Goal: Task Accomplishment & Management: Manage account settings

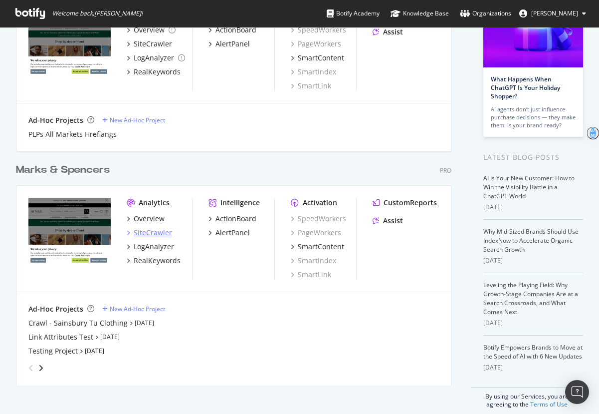
scroll to position [111, 0]
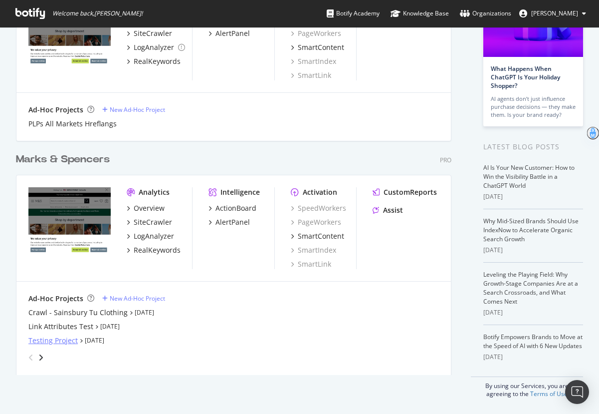
click at [50, 342] on div "Testing Project" at bounding box center [52, 340] width 49 height 10
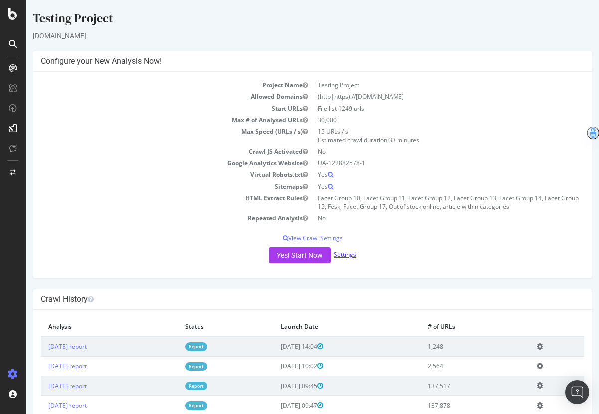
click at [349, 258] on link "Settings" at bounding box center [345, 254] width 22 height 8
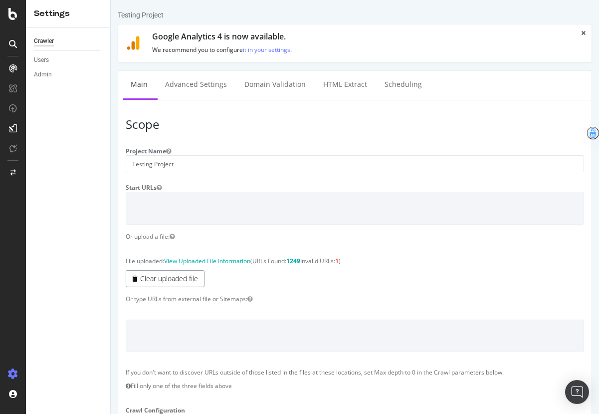
click at [151, 285] on link "Clear uploaded file" at bounding box center [165, 278] width 79 height 17
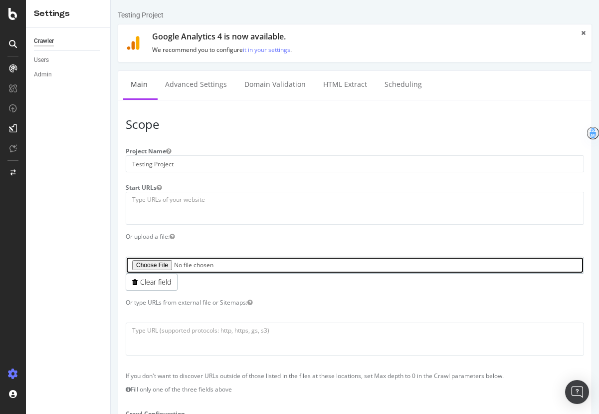
click at [163, 264] on input "file" at bounding box center [355, 264] width 459 height 17
type input "C:\fakepath\dlps to crawl.txt"
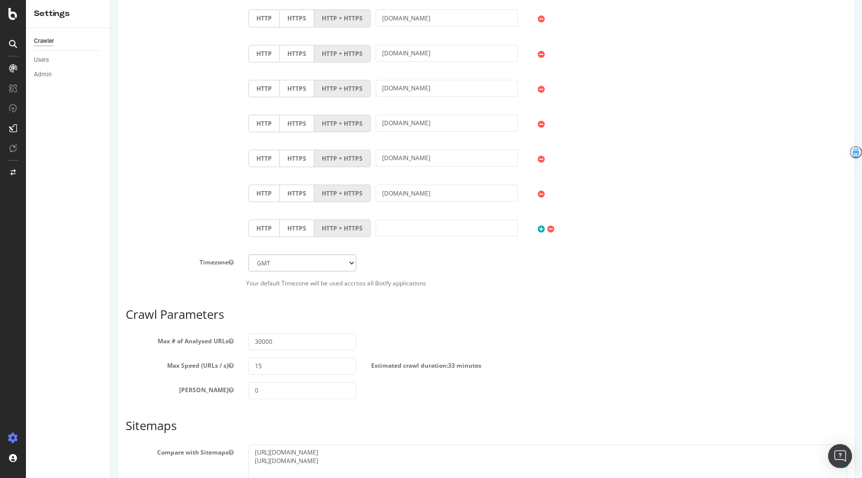
scroll to position [610, 0]
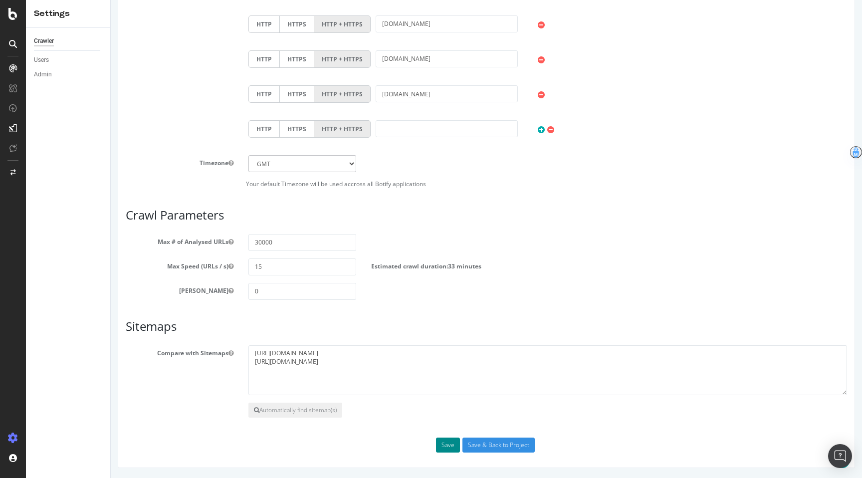
click at [448, 413] on button "Save" at bounding box center [448, 445] width 24 height 15
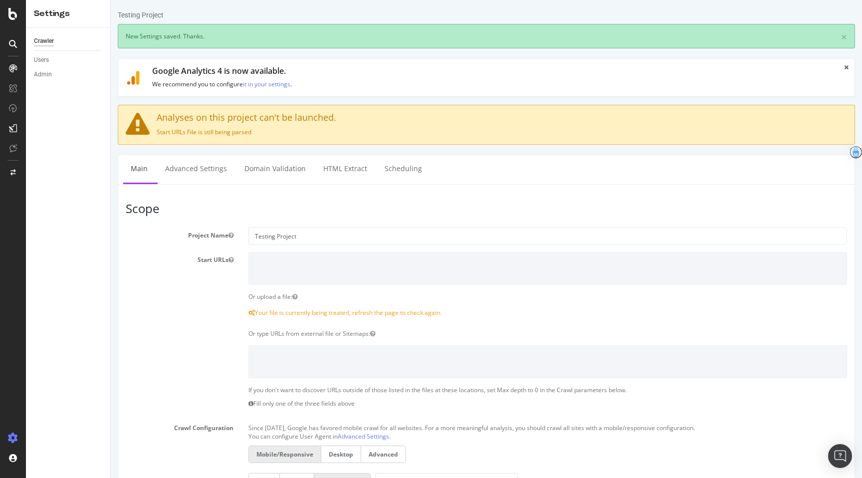
scroll to position [0, 0]
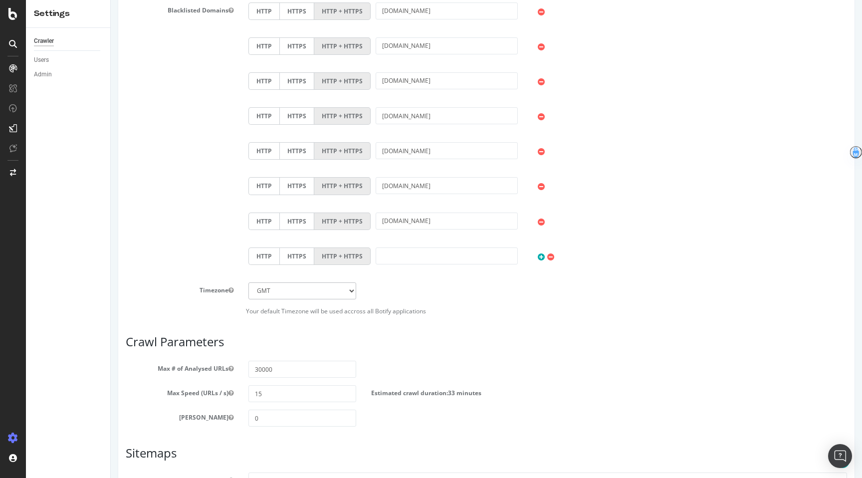
scroll to position [662, 0]
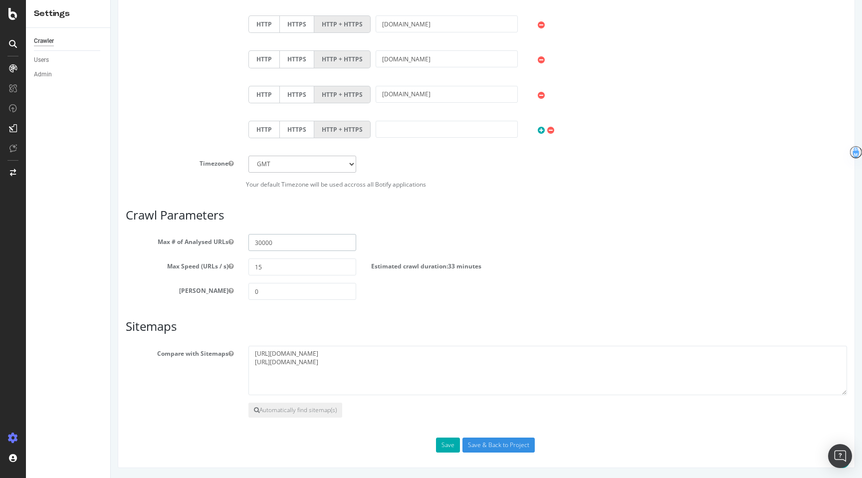
click at [295, 249] on input "30000" at bounding box center [303, 242] width 108 height 17
drag, startPoint x: 273, startPoint y: 244, endPoint x: 214, endPoint y: 244, distance: 58.9
click at [214, 244] on div "Max # of Analysed URLs 13855" at bounding box center [486, 242] width 737 height 17
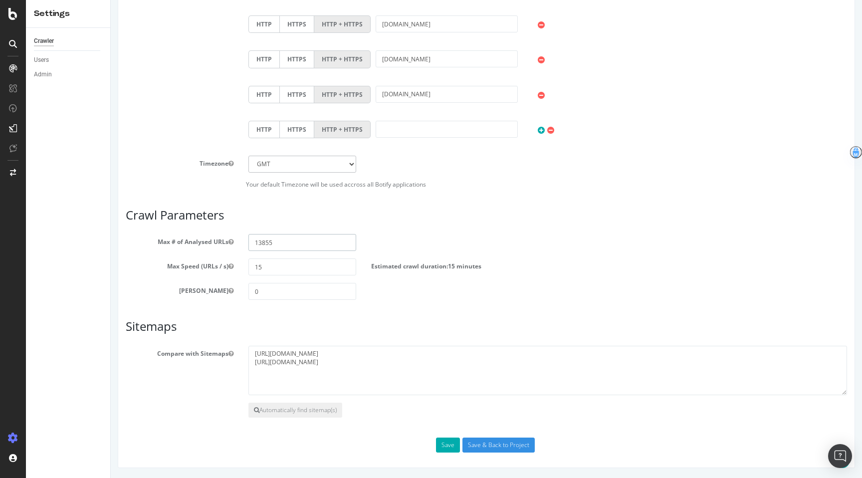
click at [257, 241] on input "13855" at bounding box center [303, 242] width 108 height 17
type input "39999"
click at [505, 444] on input "Save & Back to Project" at bounding box center [499, 445] width 72 height 15
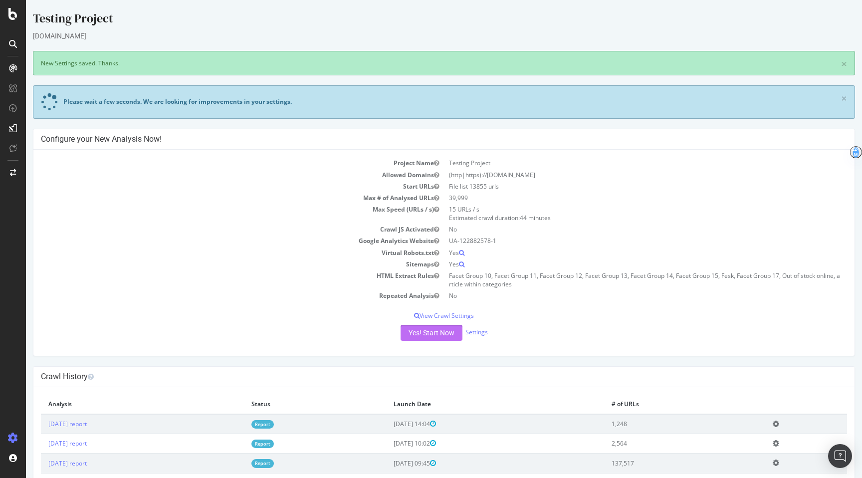
click at [441, 331] on button "Yes! Start Now" at bounding box center [432, 333] width 62 height 16
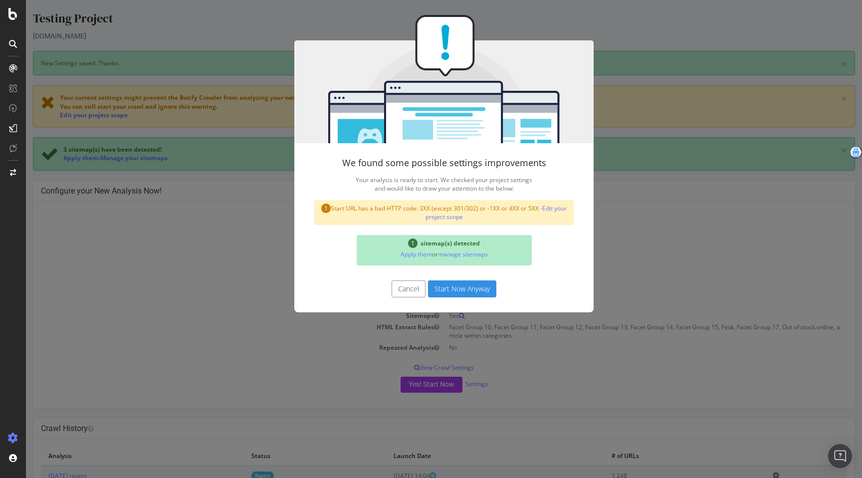
click at [414, 292] on button "Cancel" at bounding box center [409, 288] width 34 height 17
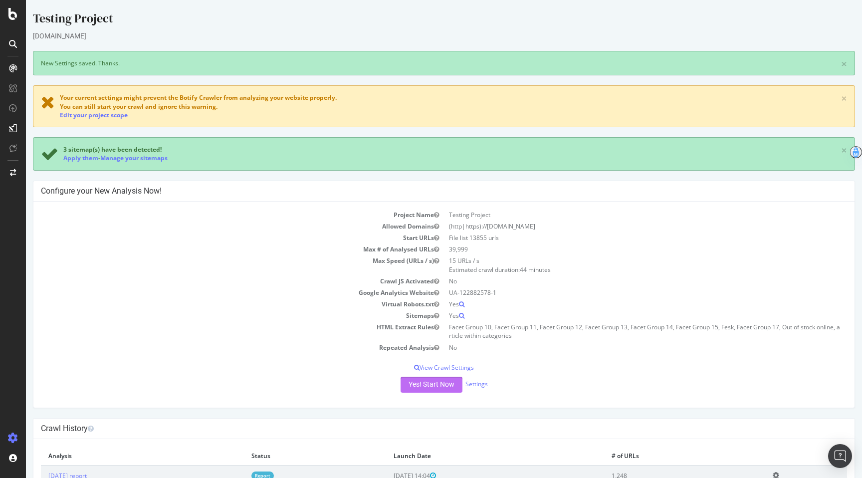
click at [436, 382] on button "Yes! Start Now" at bounding box center [432, 385] width 62 height 16
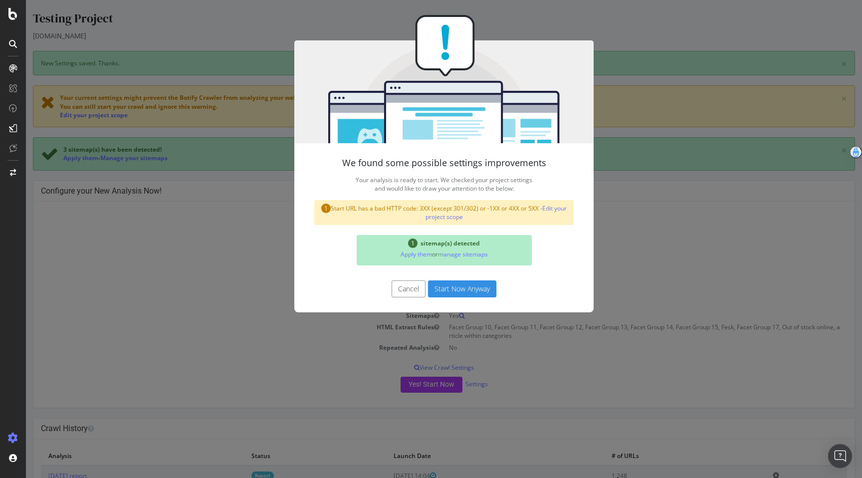
click at [474, 296] on button "Start Now Anyway" at bounding box center [462, 288] width 68 height 17
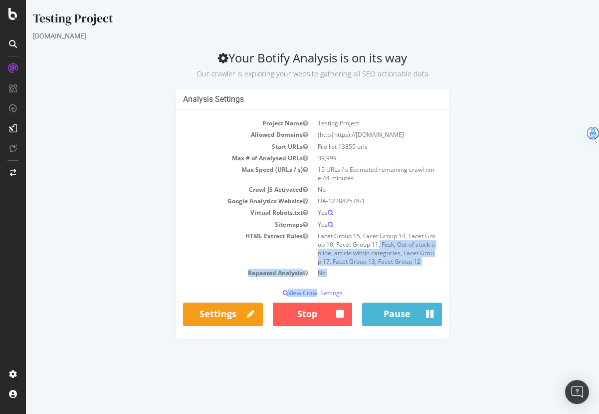
drag, startPoint x: 312, startPoint y: 295, endPoint x: 324, endPoint y: 246, distance: 51.3
click at [324, 246] on div "Project Name Testing Project Allowed Domains (http|https)://www.marksandspencer…" at bounding box center [313, 224] width 274 height 229
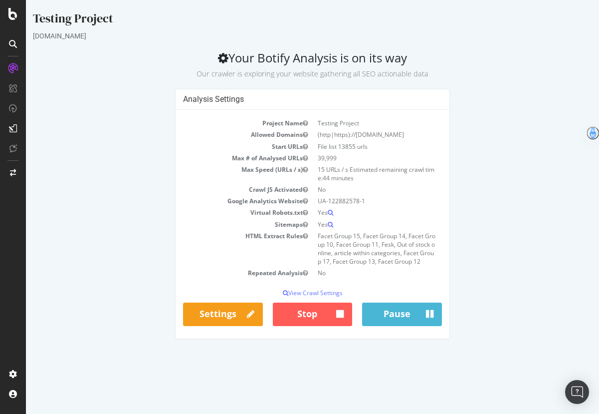
click at [377, 262] on td "Facet Group 15, Facet Group 14, Facet Group 10, Facet Group 11, Fesk, Out of st…" at bounding box center [377, 248] width 129 height 37
click at [329, 296] on p "View Crawl Settings" at bounding box center [312, 292] width 259 height 8
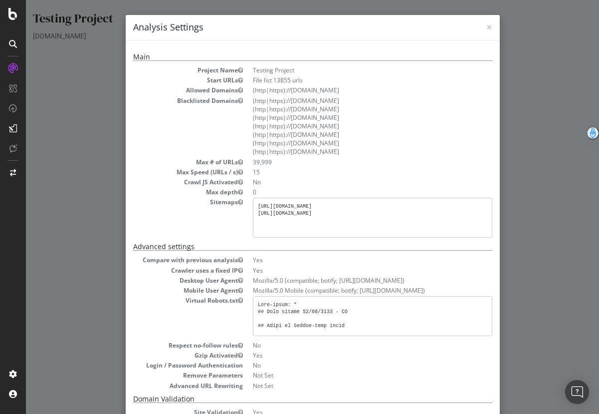
click at [480, 225] on pre "[URL][DOMAIN_NAME] [URL][DOMAIN_NAME]" at bounding box center [373, 218] width 240 height 40
click at [544, 203] on div "× Close Analysis Settings Main Project Name Testing Project Start URLs File lis…" at bounding box center [312, 207] width 573 height 414
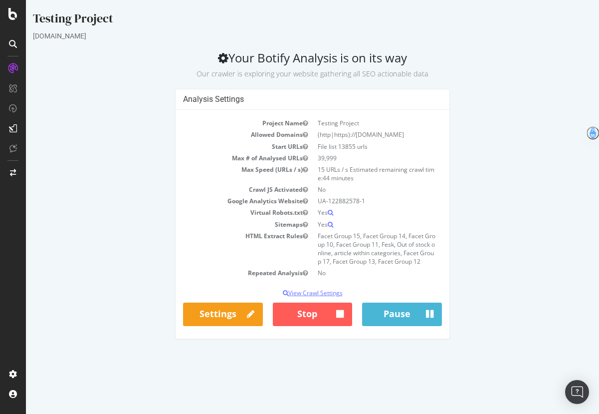
click at [341, 292] on p "View Crawl Settings" at bounding box center [312, 292] width 259 height 8
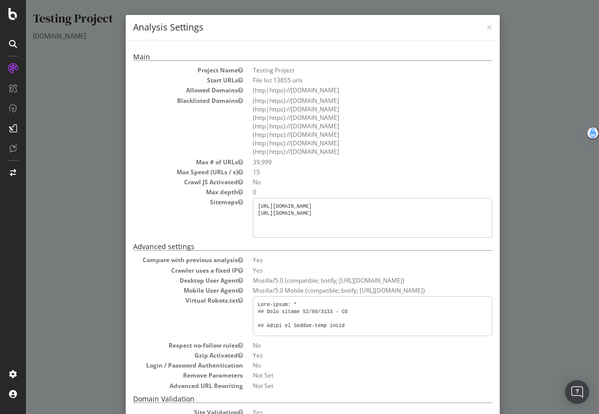
click at [547, 183] on div "× Close Analysis Settings Main Project Name Testing Project Start URLs File lis…" at bounding box center [312, 207] width 573 height 414
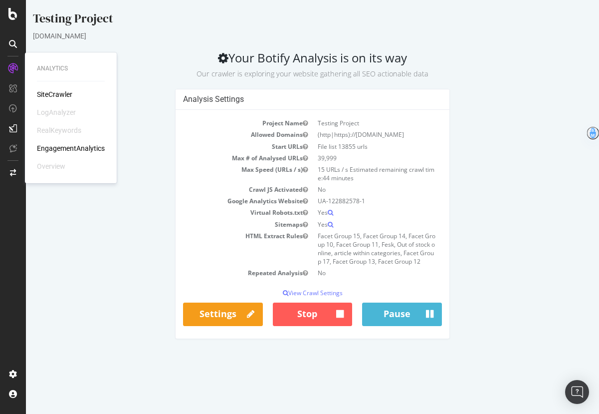
click at [220, 57] on icon at bounding box center [223, 58] width 10 height 12
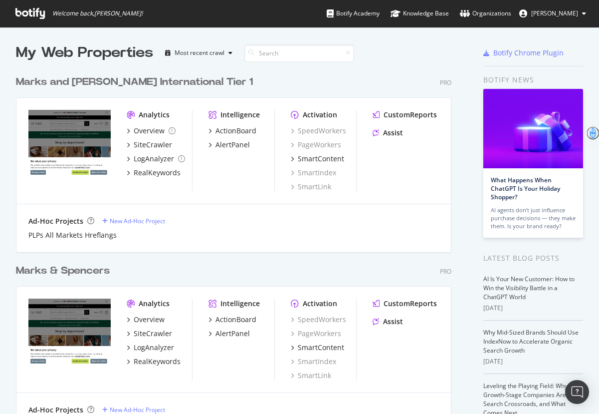
scroll to position [111, 0]
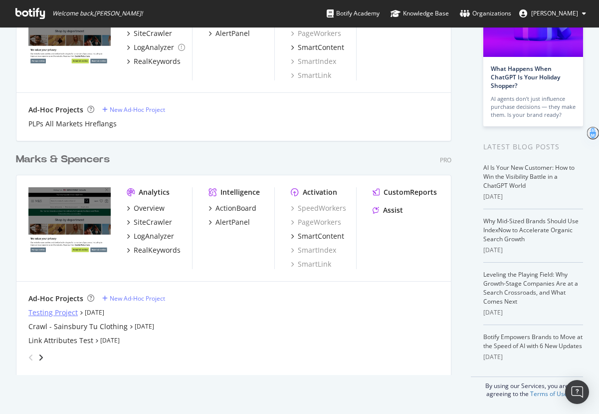
click at [65, 311] on div "Testing Project" at bounding box center [52, 312] width 49 height 10
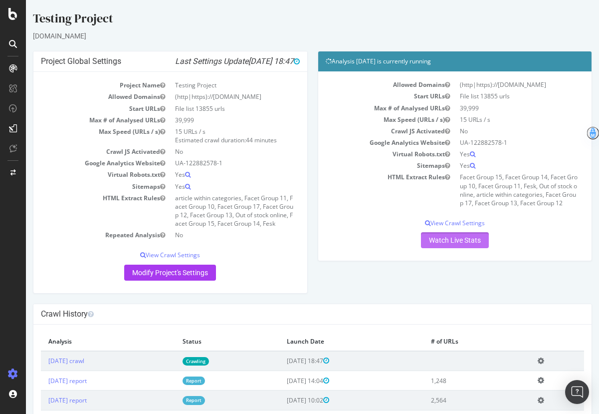
click at [478, 241] on link "Watch Live Stats" at bounding box center [455, 240] width 68 height 16
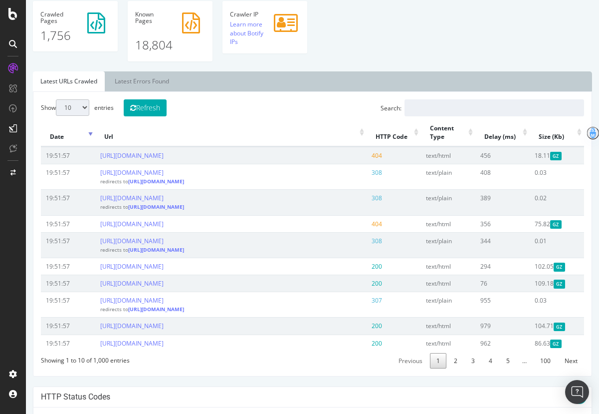
scroll to position [345, 0]
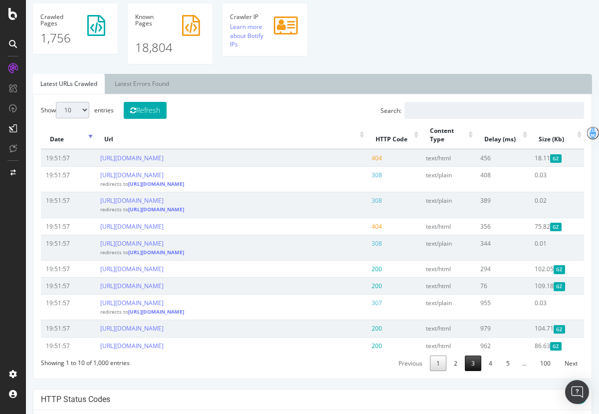
click at [470, 371] on link "3" at bounding box center [473, 362] width 16 height 15
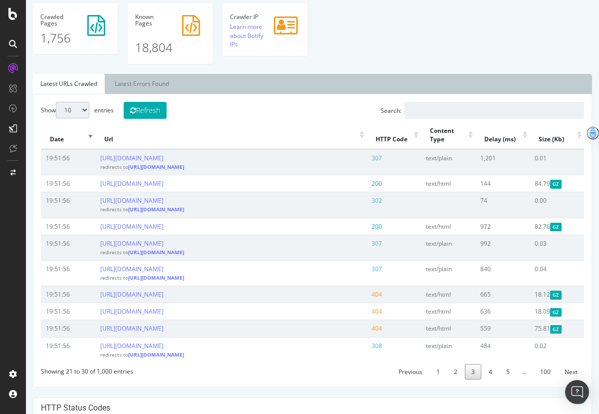
drag, startPoint x: 315, startPoint y: 182, endPoint x: 99, endPoint y: 181, distance: 216.6
click at [99, 181] on td "[URL][DOMAIN_NAME]" at bounding box center [230, 183] width 271 height 17
copy link "[URL][DOMAIN_NAME]"
click at [446, 106] on input "Search:" at bounding box center [495, 110] width 180 height 17
paste input "[URL][DOMAIN_NAME]"
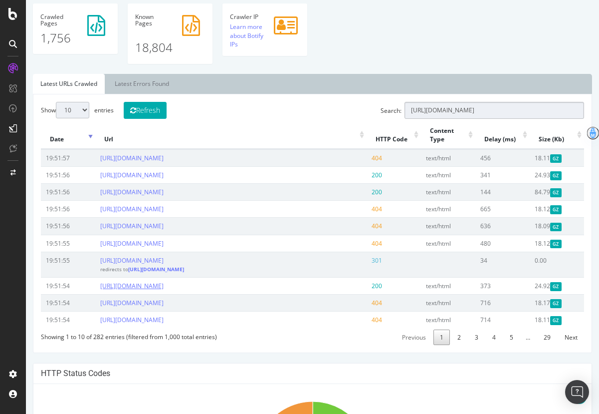
type input "[URL][DOMAIN_NAME]"
click at [164, 290] on link "[URL][DOMAIN_NAME]" at bounding box center [131, 285] width 63 height 8
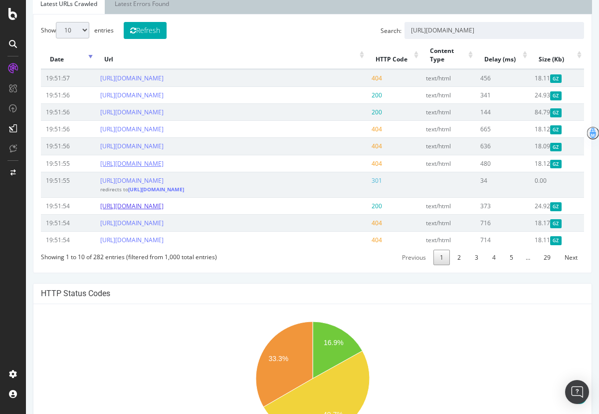
scroll to position [448, 0]
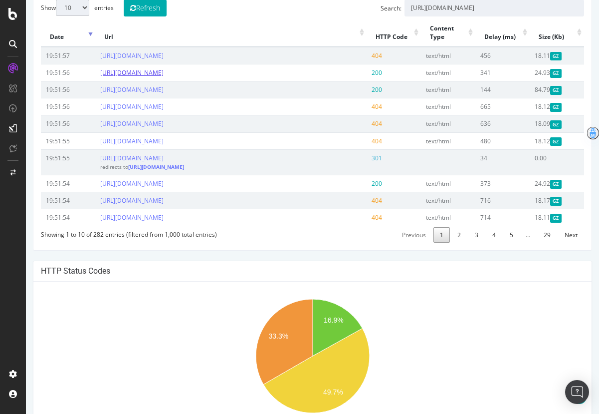
click at [164, 77] on link "[URL][DOMAIN_NAME]" at bounding box center [131, 72] width 63 height 8
click at [459, 243] on link "2" at bounding box center [459, 234] width 16 height 15
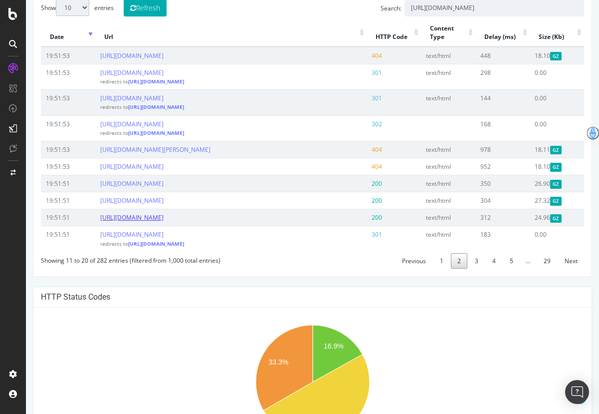
click at [164, 222] on link "[URL][DOMAIN_NAME]" at bounding box center [131, 217] width 63 height 8
click at [164, 205] on link "[URL][DOMAIN_NAME]" at bounding box center [131, 200] width 63 height 8
click at [471, 268] on link "3" at bounding box center [477, 260] width 16 height 15
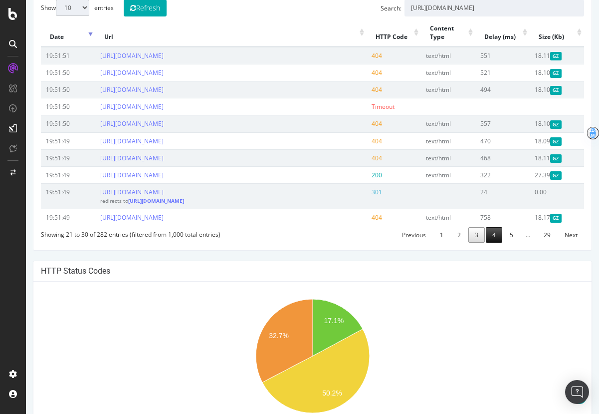
click at [493, 243] on link "4" at bounding box center [494, 234] width 16 height 15
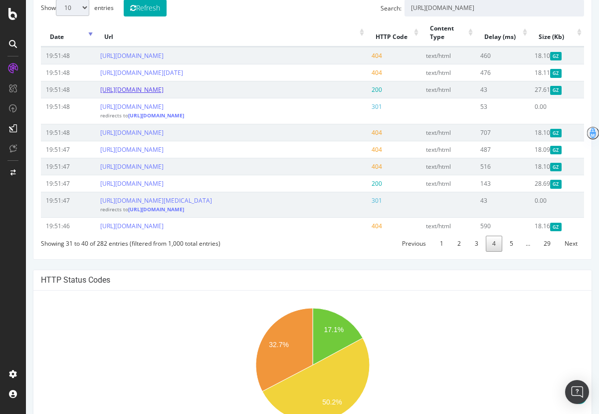
click at [164, 94] on link "[URL][DOMAIN_NAME]" at bounding box center [131, 89] width 63 height 8
click at [164, 188] on link "[URL][DOMAIN_NAME]" at bounding box center [131, 183] width 63 height 8
click at [505, 251] on link "5" at bounding box center [512, 243] width 16 height 15
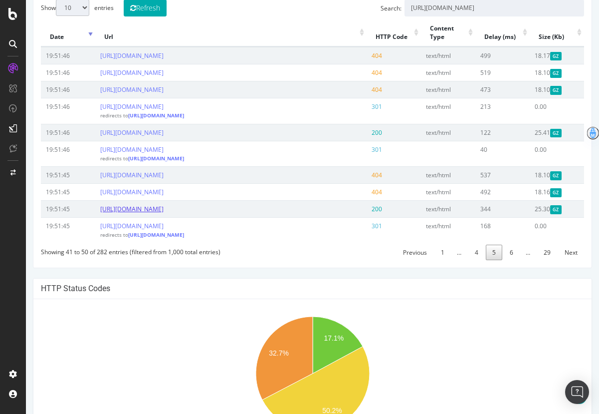
click at [164, 213] on link "[URL][DOMAIN_NAME]" at bounding box center [131, 209] width 63 height 8
click at [508, 260] on link "6" at bounding box center [512, 252] width 16 height 15
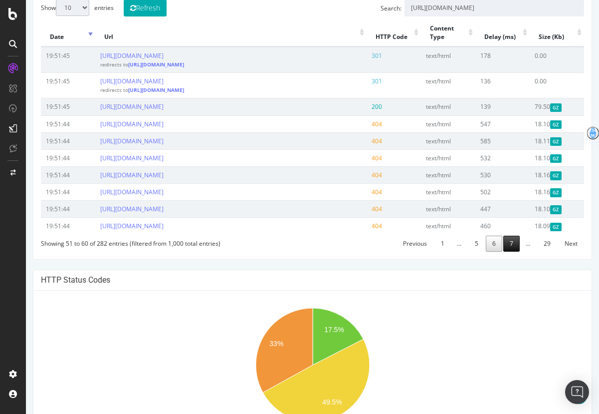
click at [515, 243] on link "7" at bounding box center [512, 243] width 16 height 15
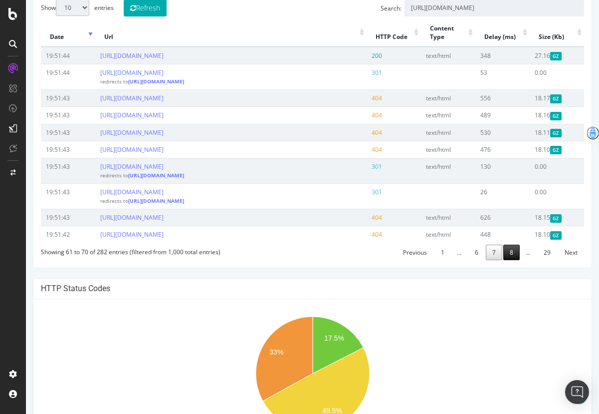
click at [506, 260] on link "8" at bounding box center [512, 252] width 16 height 15
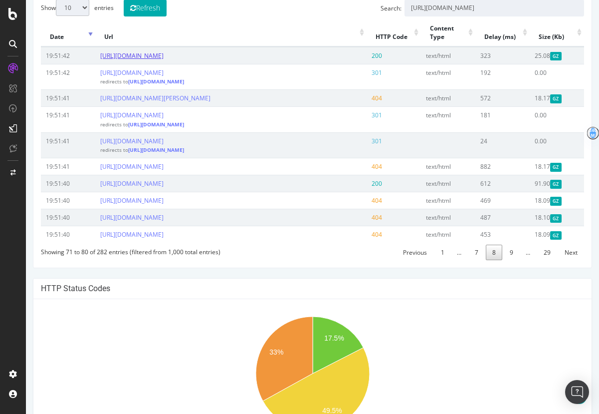
click at [164, 54] on link "[URL][DOMAIN_NAME]" at bounding box center [131, 55] width 63 height 8
click at [164, 188] on link "[URL][DOMAIN_NAME]" at bounding box center [131, 183] width 63 height 8
click at [515, 260] on link "9" at bounding box center [512, 252] width 16 height 15
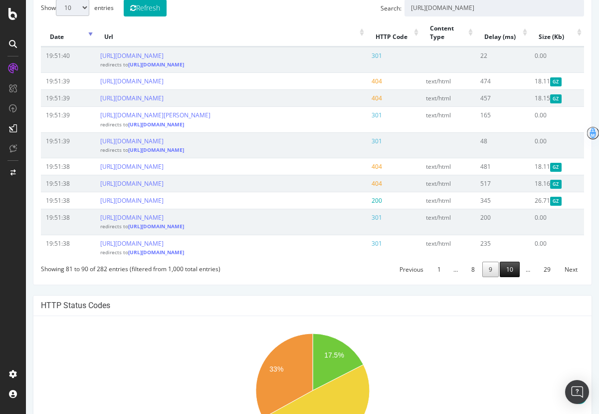
click at [519, 277] on link "10" at bounding box center [510, 268] width 20 height 15
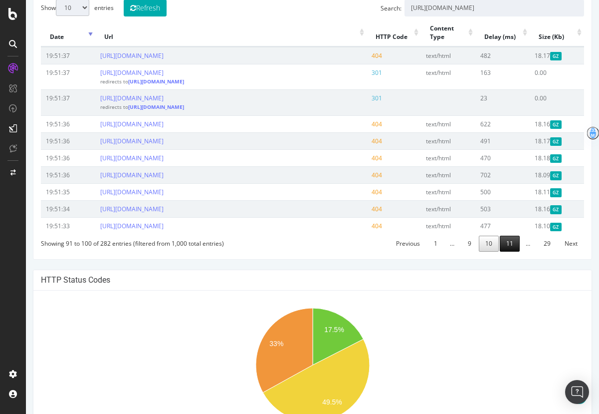
click at [503, 251] on link "11" at bounding box center [510, 243] width 20 height 15
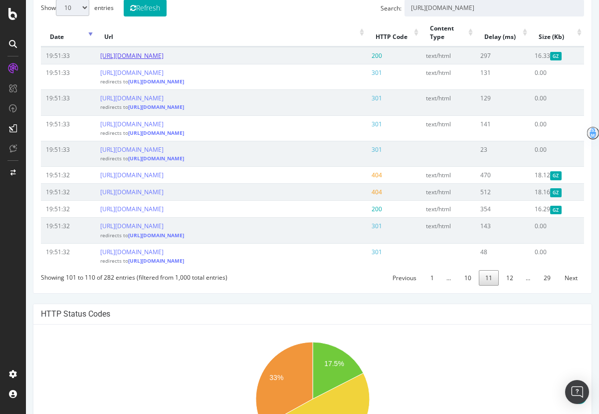
click at [164, 58] on link "[URL][DOMAIN_NAME]" at bounding box center [131, 55] width 63 height 8
click at [509, 285] on link "12" at bounding box center [510, 277] width 20 height 15
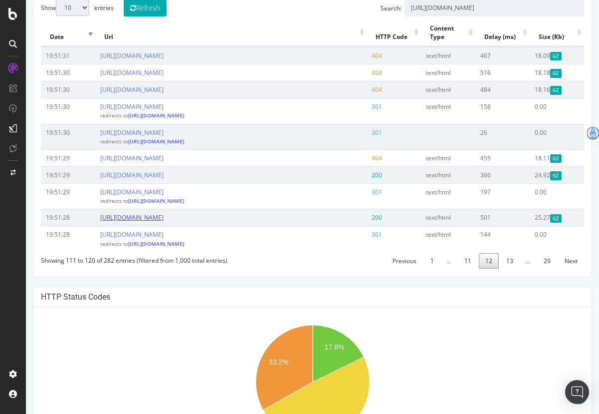
click at [164, 222] on link "[URL][DOMAIN_NAME]" at bounding box center [131, 217] width 63 height 8
click at [505, 268] on link "13" at bounding box center [510, 260] width 20 height 15
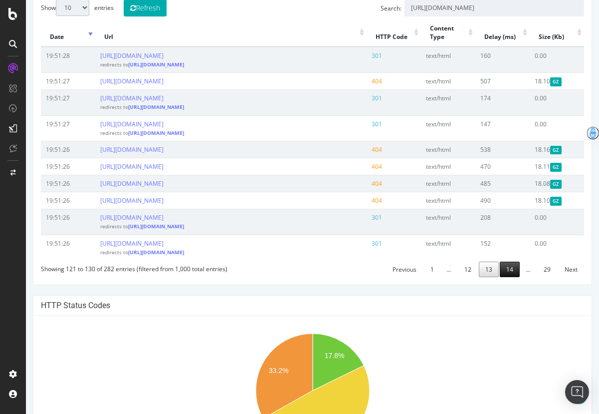
click at [506, 277] on link "14" at bounding box center [510, 268] width 20 height 15
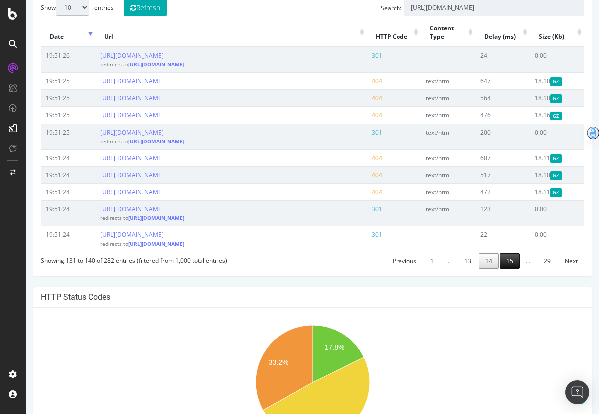
click at [510, 268] on link "15" at bounding box center [510, 260] width 20 height 15
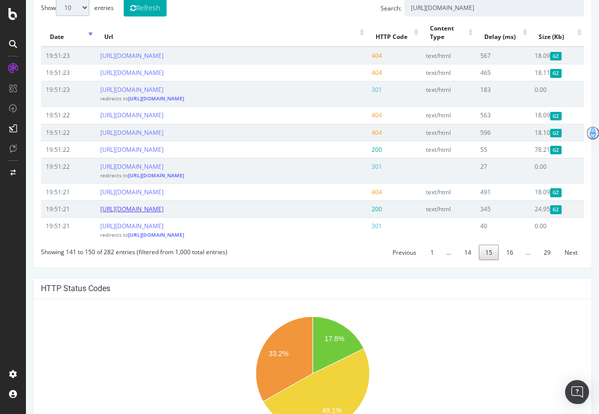
click at [164, 213] on link "[URL][DOMAIN_NAME]" at bounding box center [131, 209] width 63 height 8
click at [501, 256] on link "16" at bounding box center [510, 252] width 20 height 15
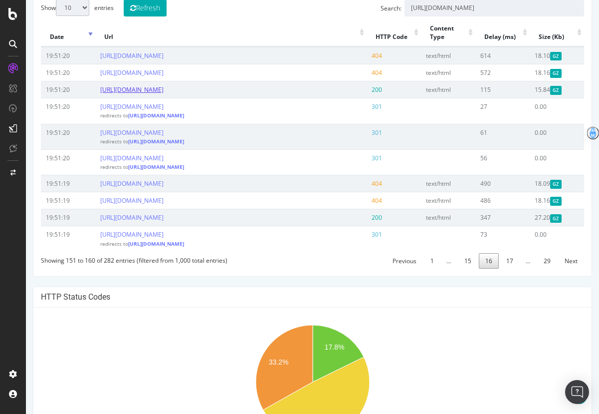
click at [164, 90] on link "[URL][DOMAIN_NAME]" at bounding box center [131, 89] width 63 height 8
click at [164, 222] on link "[URL][DOMAIN_NAME]" at bounding box center [131, 217] width 63 height 8
click at [505, 268] on link "17" at bounding box center [510, 260] width 20 height 15
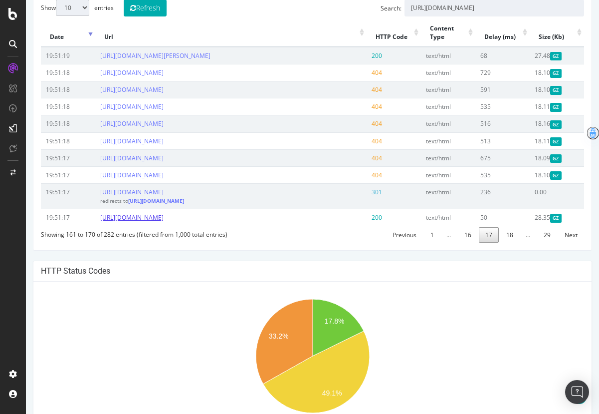
click at [164, 222] on link "[URL][DOMAIN_NAME]" at bounding box center [131, 217] width 63 height 8
click at [512, 242] on link "18" at bounding box center [510, 234] width 20 height 15
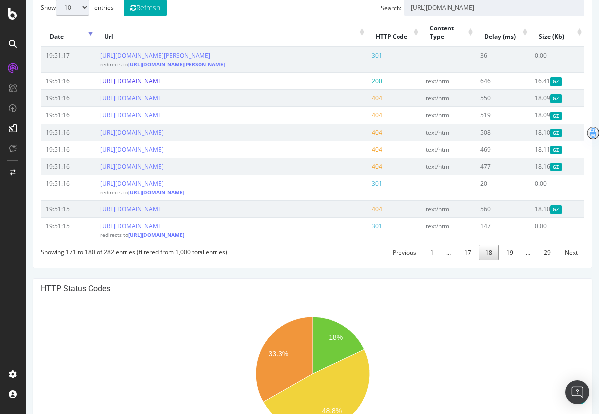
click at [164, 82] on link "[URL][DOMAIN_NAME]" at bounding box center [131, 81] width 63 height 8
click at [501, 260] on link "19" at bounding box center [510, 252] width 20 height 15
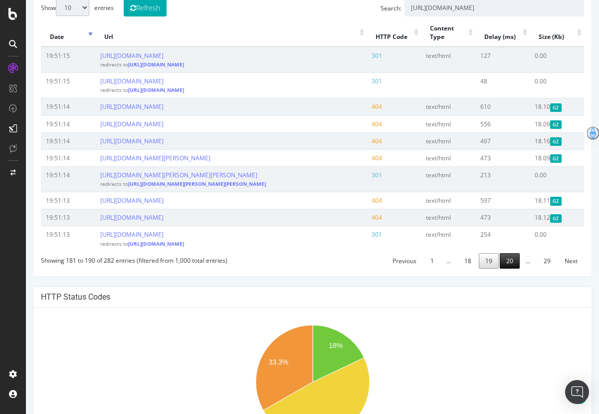
click at [506, 268] on link "20" at bounding box center [510, 260] width 20 height 15
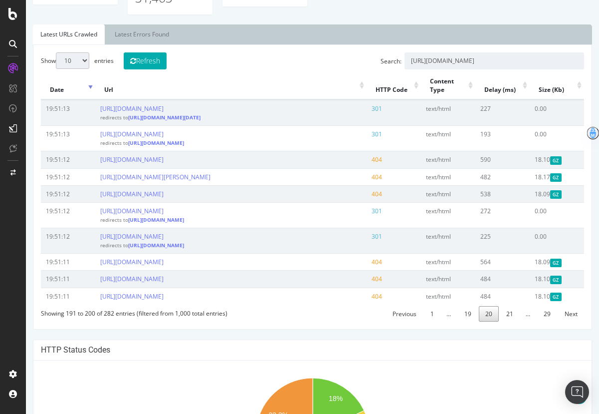
scroll to position [378, 0]
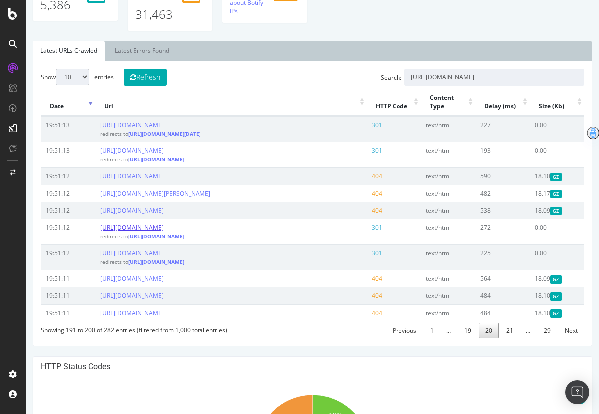
click at [164, 232] on link "[URL][DOMAIN_NAME]" at bounding box center [131, 227] width 63 height 8
click at [508, 338] on link "21" at bounding box center [510, 329] width 20 height 15
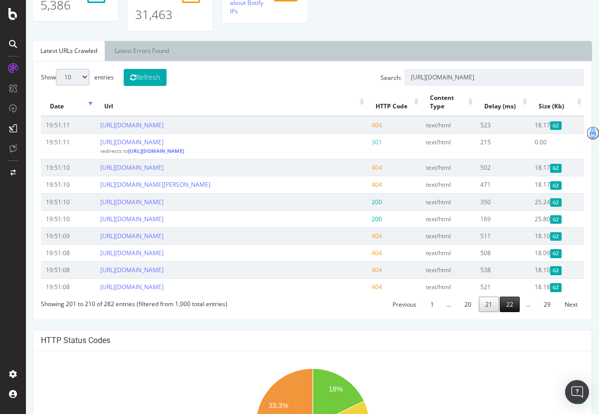
click at [512, 312] on link "22" at bounding box center [510, 303] width 20 height 15
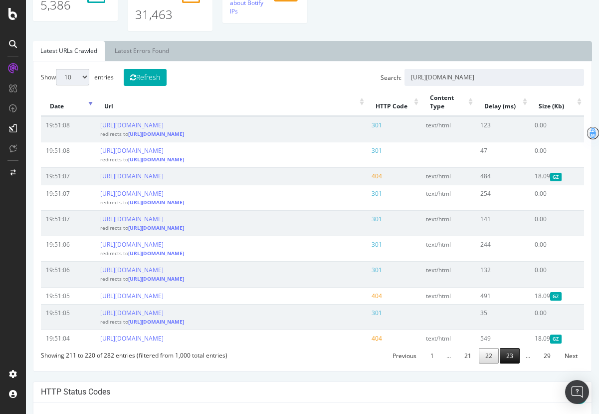
click at [518, 363] on link "23" at bounding box center [510, 355] width 20 height 15
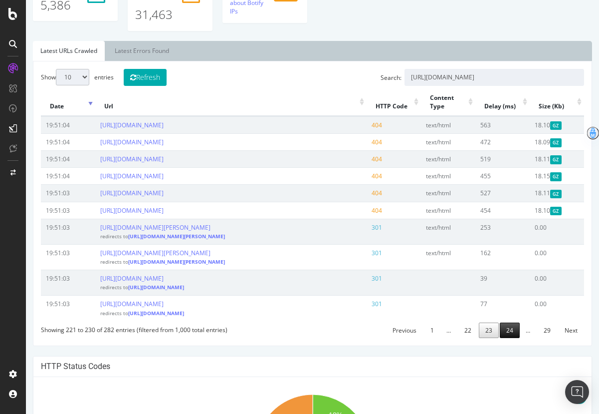
click at [513, 338] on link "24" at bounding box center [510, 329] width 20 height 15
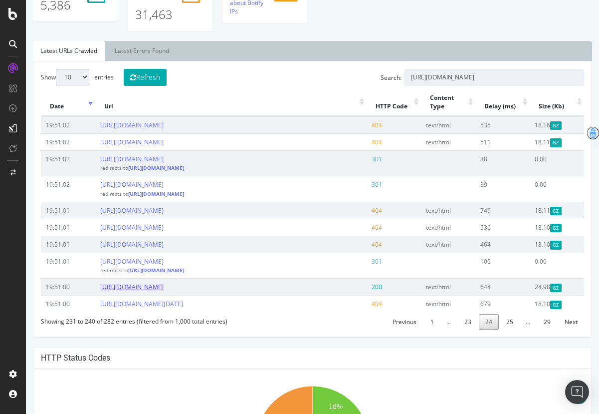
click at [164, 291] on link "[URL][DOMAIN_NAME]" at bounding box center [131, 286] width 63 height 8
click at [511, 329] on link "25" at bounding box center [510, 321] width 20 height 15
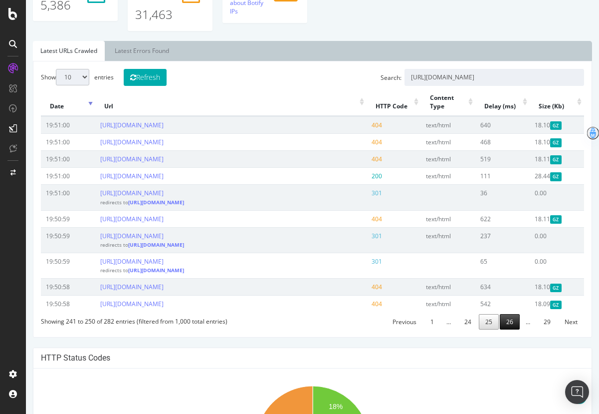
click at [510, 321] on link "26" at bounding box center [510, 321] width 20 height 15
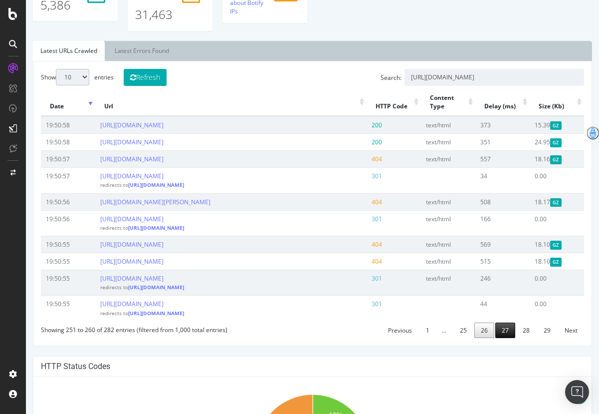
click at [512, 338] on link "27" at bounding box center [506, 329] width 20 height 15
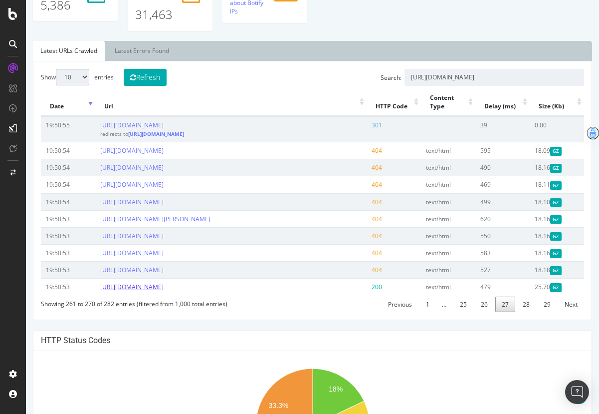
click at [164, 291] on link "[URL][DOMAIN_NAME]" at bounding box center [131, 286] width 63 height 8
click at [524, 312] on link "28" at bounding box center [526, 303] width 20 height 15
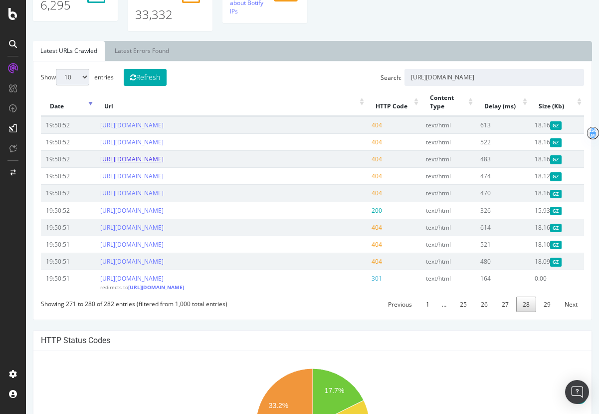
click at [164, 157] on link "[URL][DOMAIN_NAME]" at bounding box center [131, 159] width 63 height 8
click at [164, 215] on link "[URL][DOMAIN_NAME]" at bounding box center [131, 210] width 63 height 8
click at [551, 312] on link "29" at bounding box center [547, 303] width 20 height 15
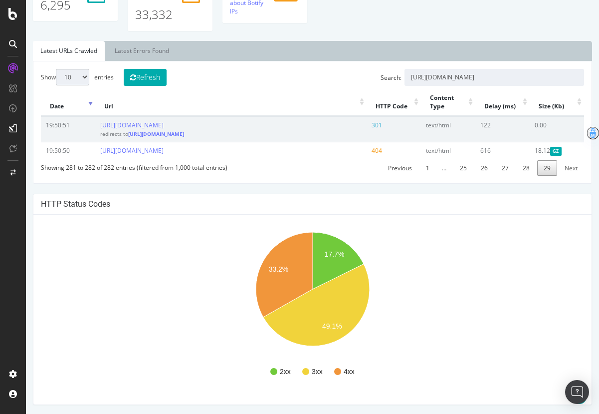
click at [566, 176] on link "Next" at bounding box center [571, 167] width 26 height 15
click at [8, 12] on icon at bounding box center [12, 14] width 9 height 12
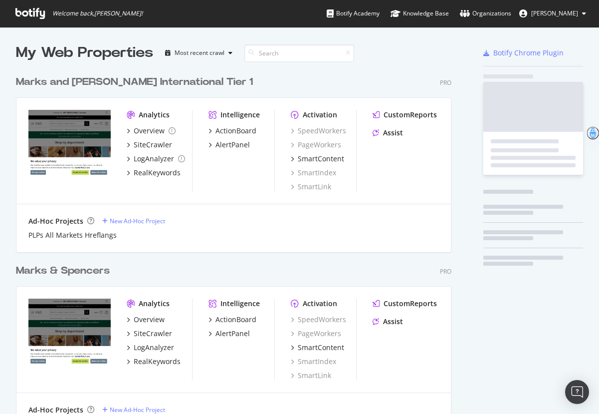
scroll to position [414, 599]
